Goal: Navigation & Orientation: Find specific page/section

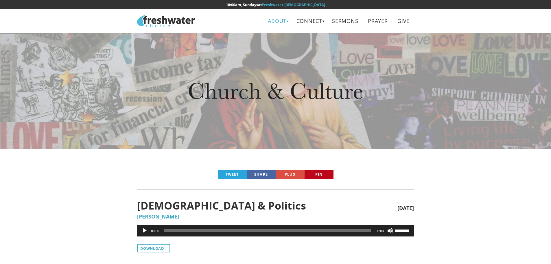
click at [276, 21] on link "About" at bounding box center [277, 20] width 27 height 13
click at [309, 20] on link "Connect" at bounding box center [309, 20] width 34 height 13
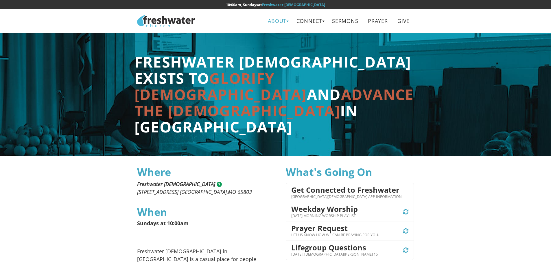
click at [281, 19] on link "About" at bounding box center [277, 20] width 27 height 13
click at [308, 23] on link "Connect" at bounding box center [309, 20] width 34 height 13
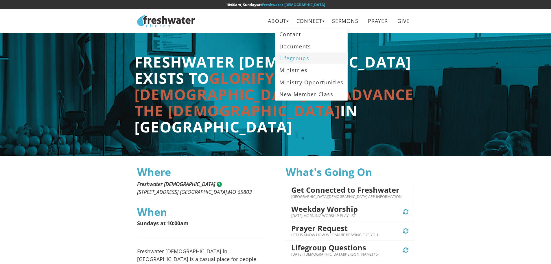
click at [301, 57] on link "Lifegroups" at bounding box center [311, 58] width 72 height 12
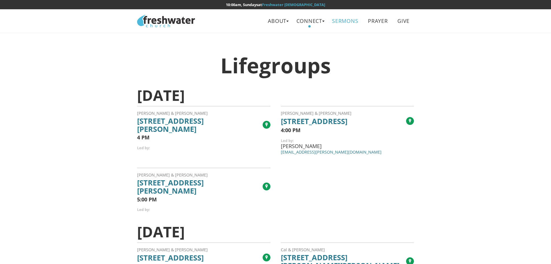
click at [348, 20] on link "Sermons" at bounding box center [345, 20] width 34 height 13
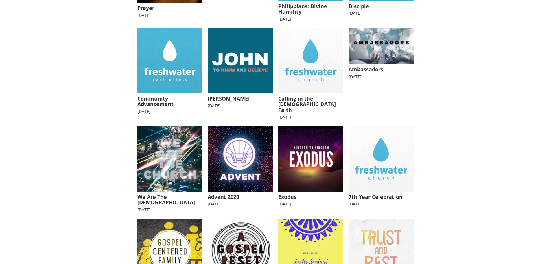
scroll to position [318, 0]
